Goal: Transaction & Acquisition: Purchase product/service

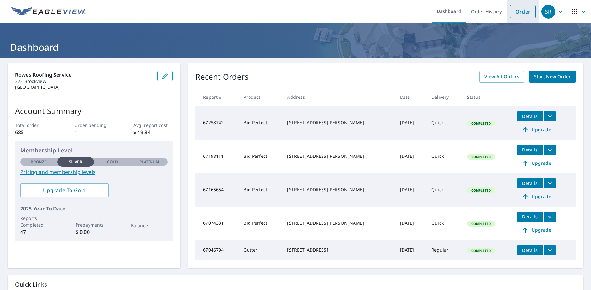
click at [518, 11] on link "Order" at bounding box center [523, 11] width 26 height 13
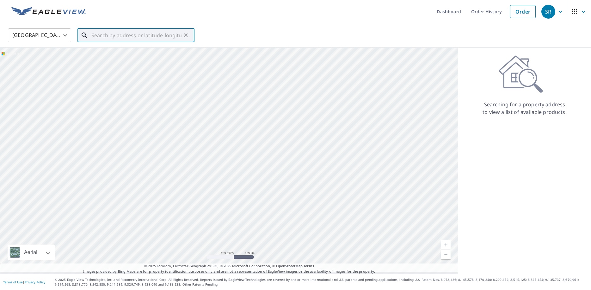
click at [136, 34] on input "text" at bounding box center [136, 36] width 90 height 18
paste input "[STREET_ADDRESS]"
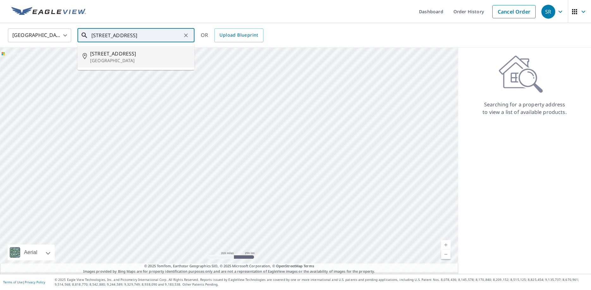
click at [105, 53] on span "[STREET_ADDRESS]" at bounding box center [139, 54] width 99 height 8
type input "[STREET_ADDRESS][PERSON_NAME]"
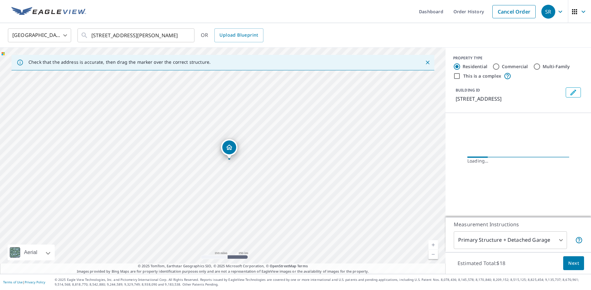
scroll to position [0, 11]
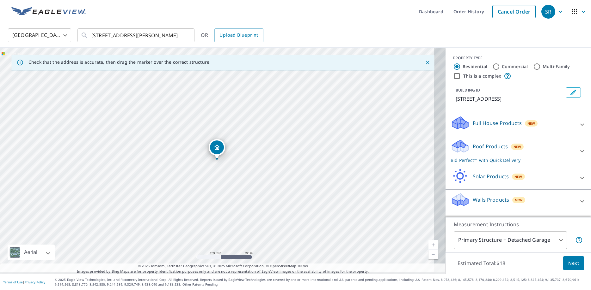
click at [428, 241] on link "Current Level 17, Zoom In" at bounding box center [432, 245] width 9 height 9
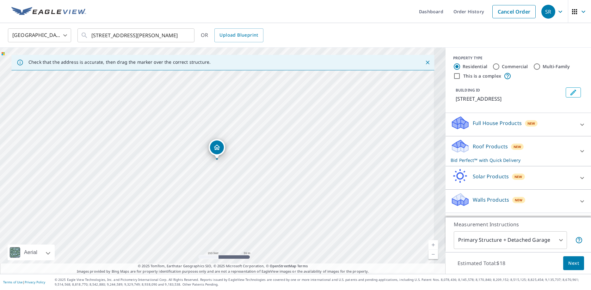
click at [428, 241] on link "Current Level 18, Zoom In" at bounding box center [432, 245] width 9 height 9
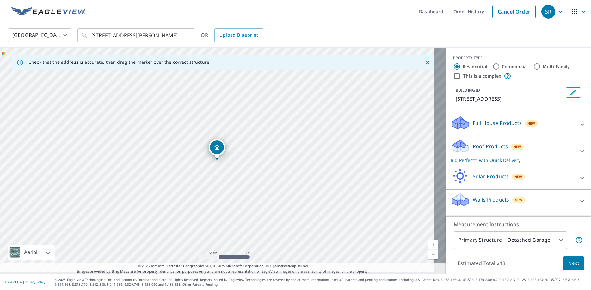
scroll to position [20, 0]
click at [571, 263] on span "Next" at bounding box center [573, 264] width 11 height 8
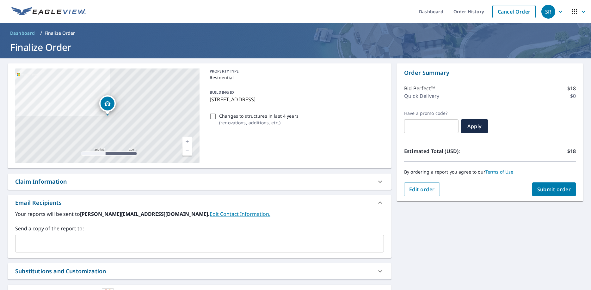
click at [544, 193] on span "Submit order" at bounding box center [554, 189] width 34 height 7
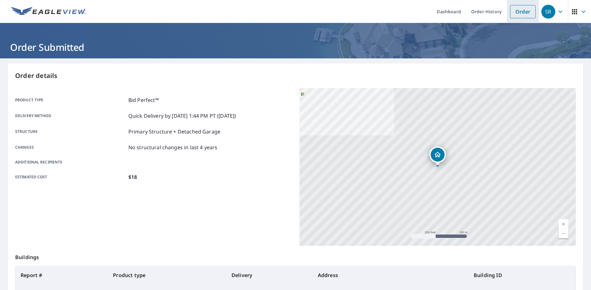
click at [514, 14] on link "Order" at bounding box center [523, 11] width 26 height 13
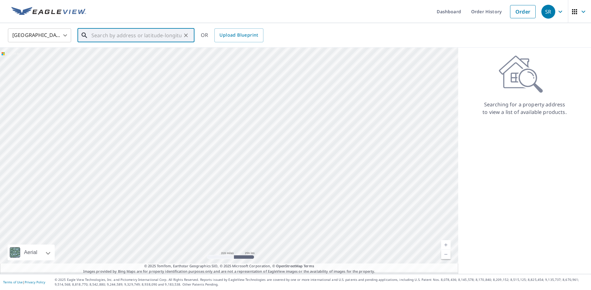
paste input "[STREET_ADDRESS]"
click at [112, 54] on span "[STREET_ADDRESS]" at bounding box center [139, 54] width 99 height 8
type input "[STREET_ADDRESS]"
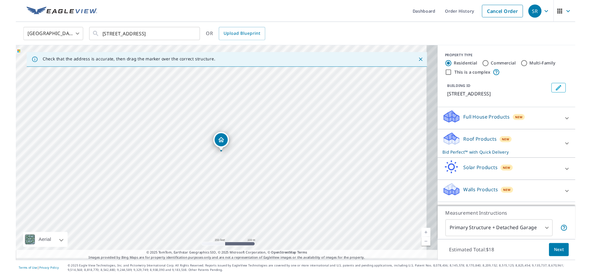
scroll to position [20, 0]
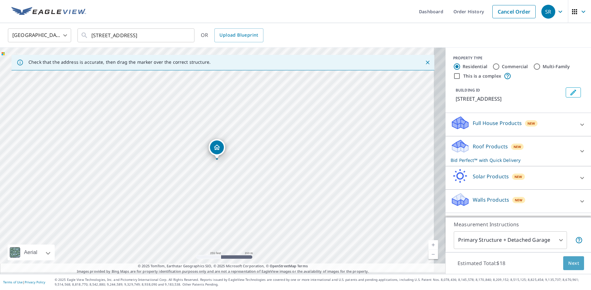
click at [569, 260] on span "Next" at bounding box center [573, 264] width 11 height 8
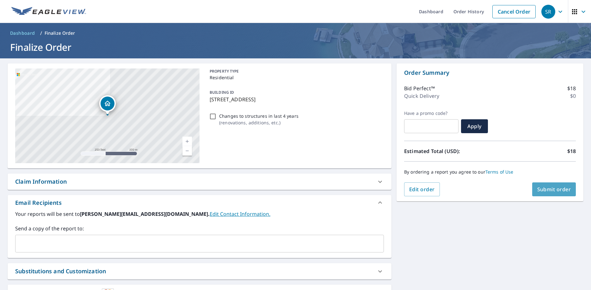
click at [550, 193] on span "Submit order" at bounding box center [554, 189] width 34 height 7
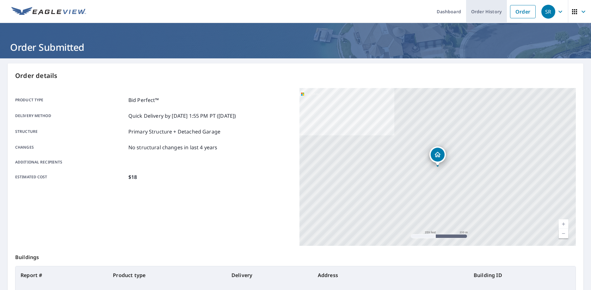
click at [485, 6] on link "Order History" at bounding box center [486, 11] width 41 height 23
